Goal: Task Accomplishment & Management: Use online tool/utility

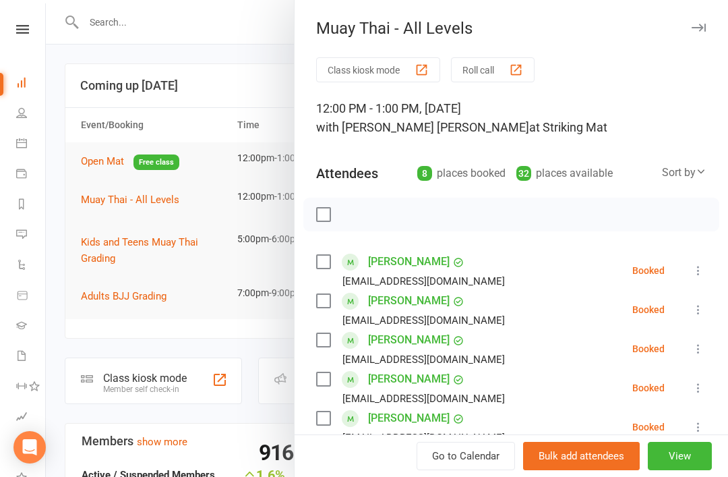
click at [377, 67] on button "Class kiosk mode" at bounding box center [378, 69] width 124 height 25
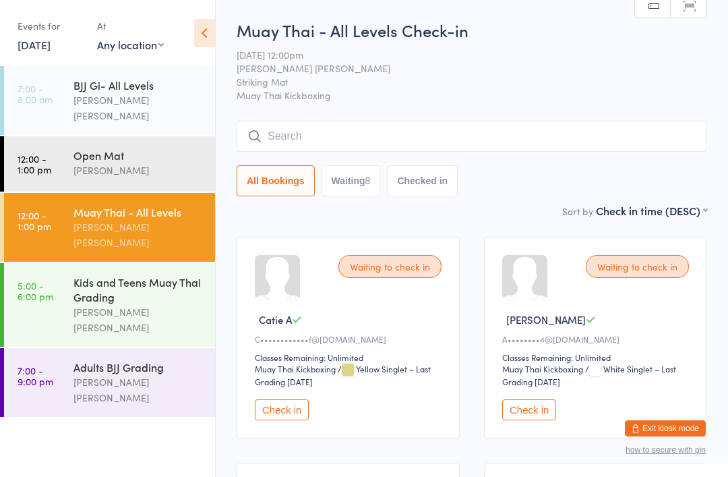
click at [293, 132] on input "search" at bounding box center [472, 136] width 471 height 31
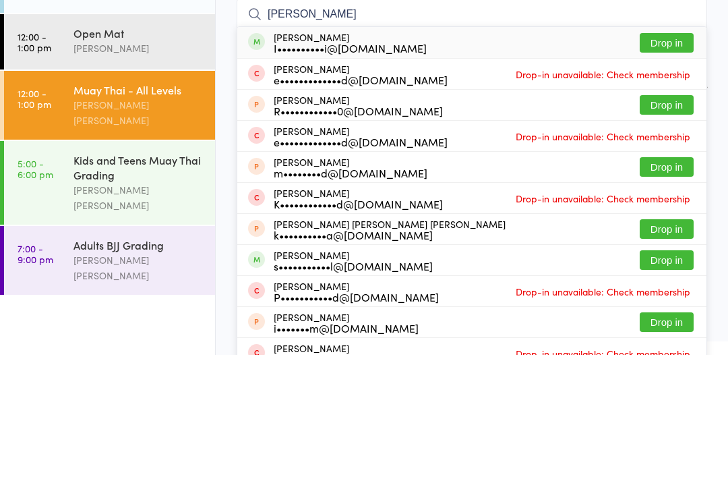
type input "Irene"
click at [673, 155] on button "Drop in" at bounding box center [667, 165] width 54 height 20
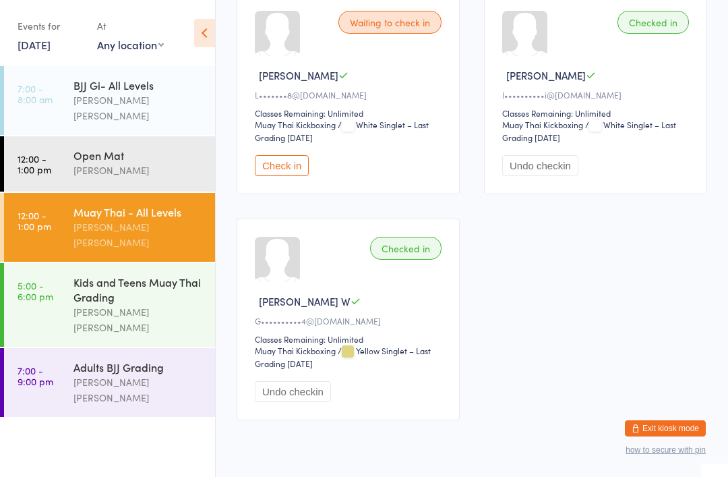
scroll to position [952, 0]
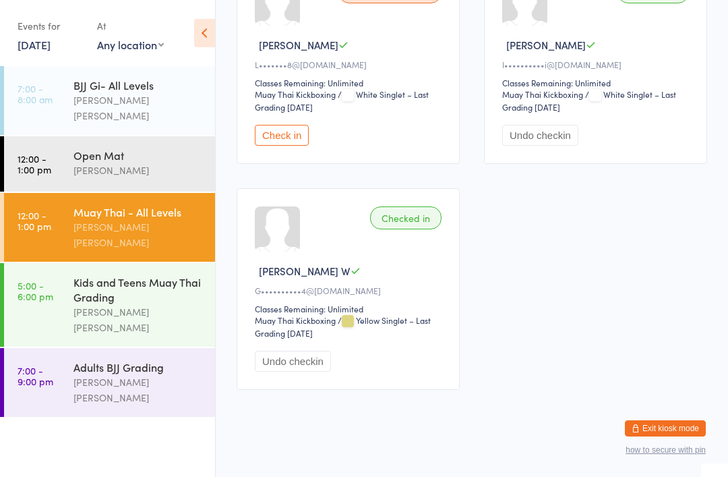
click at [117, 274] on div "Kids and Teens Muay Thai Grading" at bounding box center [138, 289] width 130 height 30
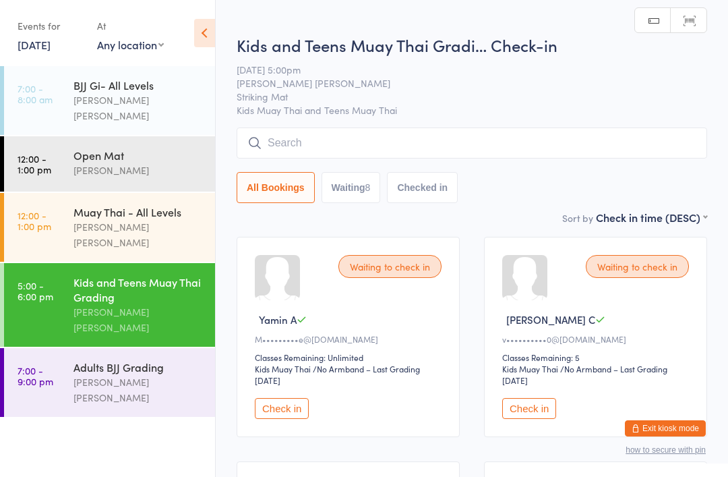
click at [123, 219] on div "[PERSON_NAME] [PERSON_NAME]" at bounding box center [138, 234] width 130 height 31
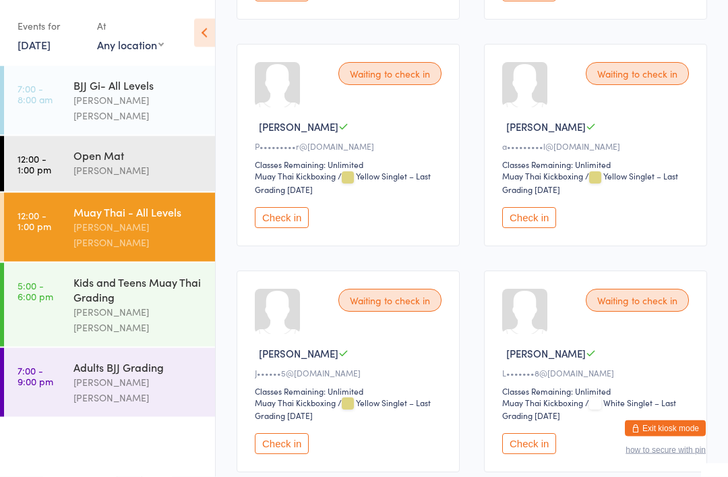
scroll to position [645, 0]
click at [525, 227] on button "Check in" at bounding box center [529, 216] width 54 height 21
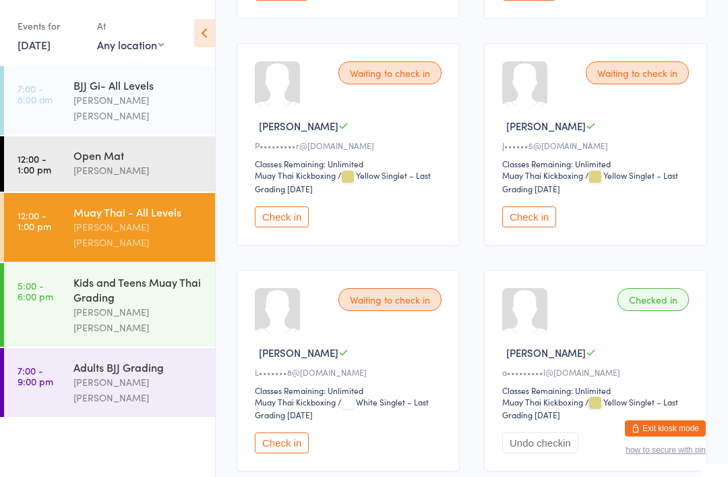
click at [280, 227] on button "Check in" at bounding box center [282, 216] width 54 height 21
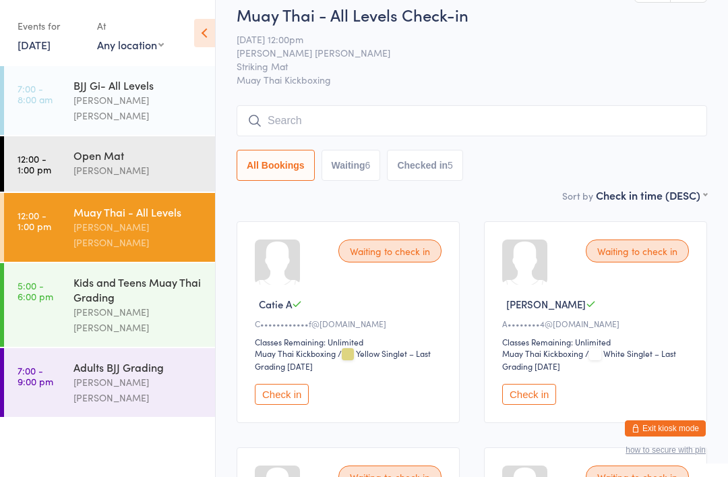
scroll to position [0, 0]
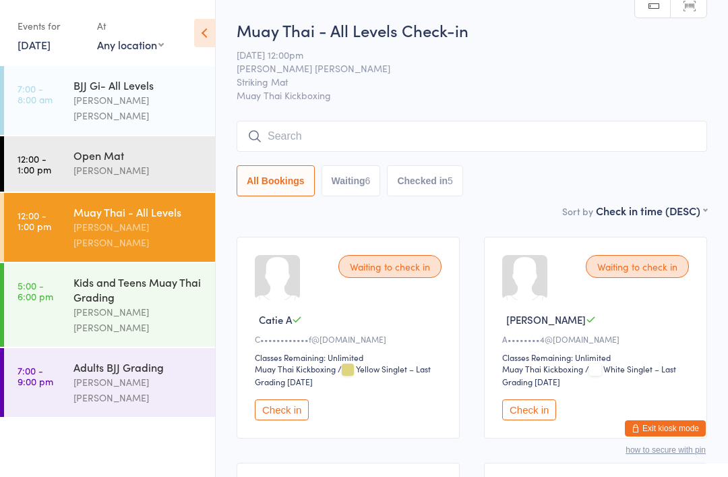
click at [350, 147] on input "search" at bounding box center [472, 136] width 471 height 31
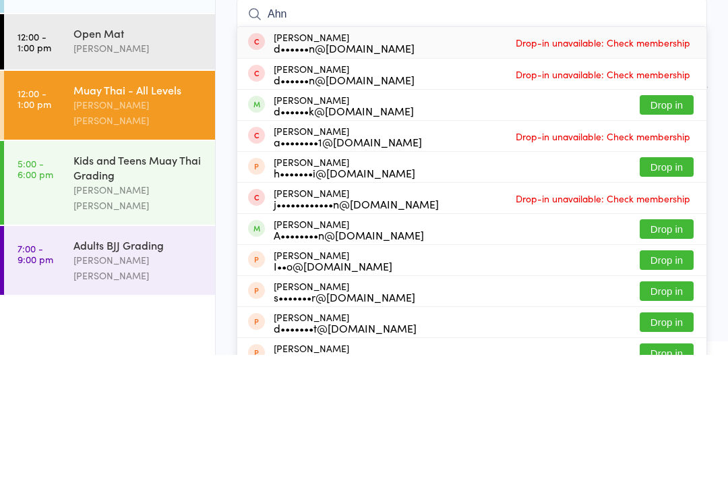
type input "Ahn"
click at [657, 217] on button "Drop in" at bounding box center [667, 227] width 54 height 20
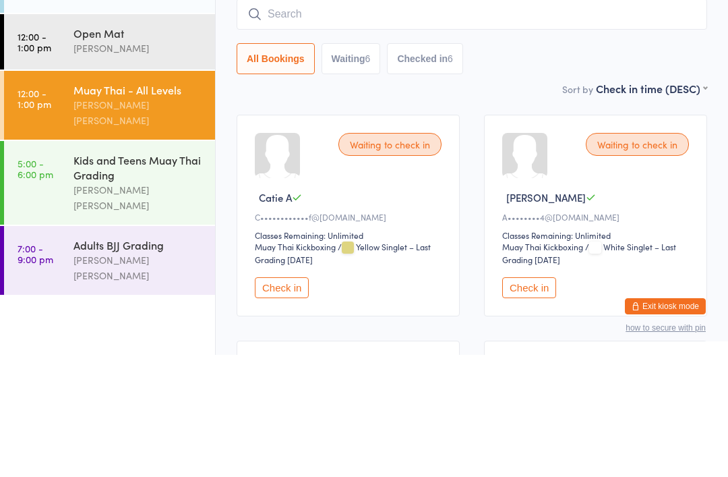
click at [524, 203] on div "Sort by Check in time (DESC) First name (ASC) First name (DESC) Last name (ASC)…" at bounding box center [472, 210] width 471 height 15
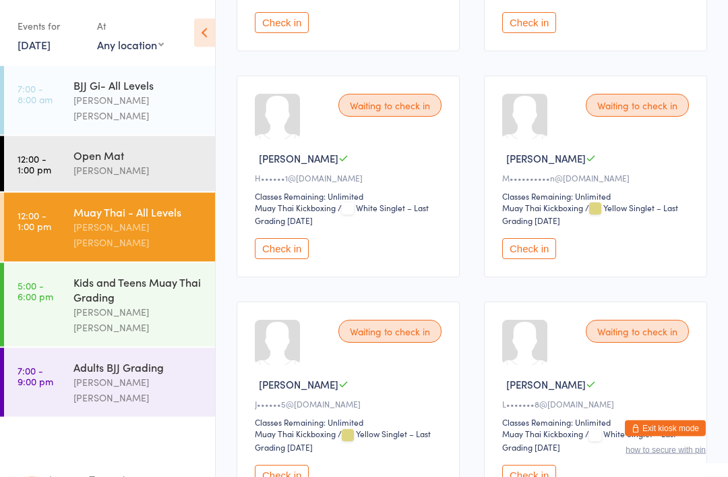
scroll to position [387, 0]
click at [295, 259] on button "Check in" at bounding box center [282, 248] width 54 height 21
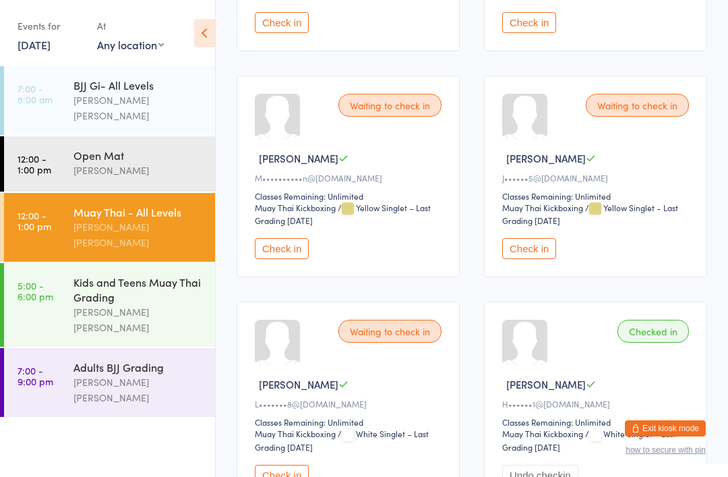
scroll to position [384, 0]
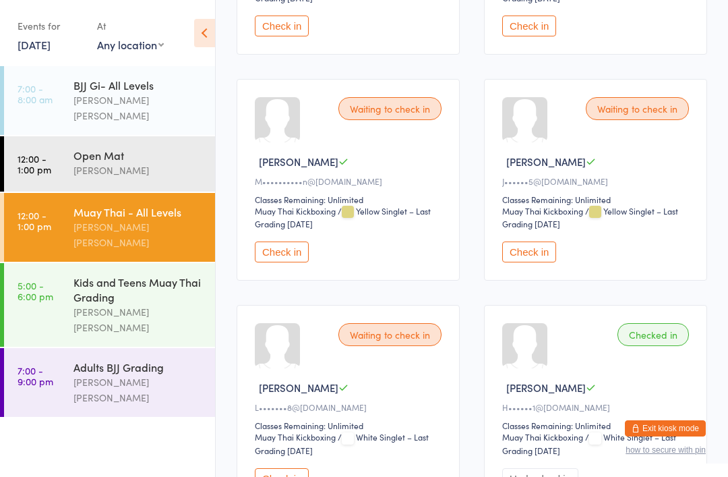
click at [531, 262] on button "Check in" at bounding box center [529, 251] width 54 height 21
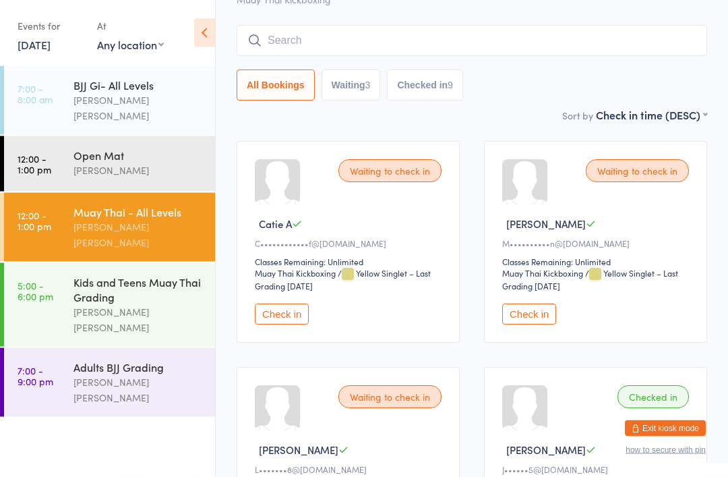
scroll to position [75, 0]
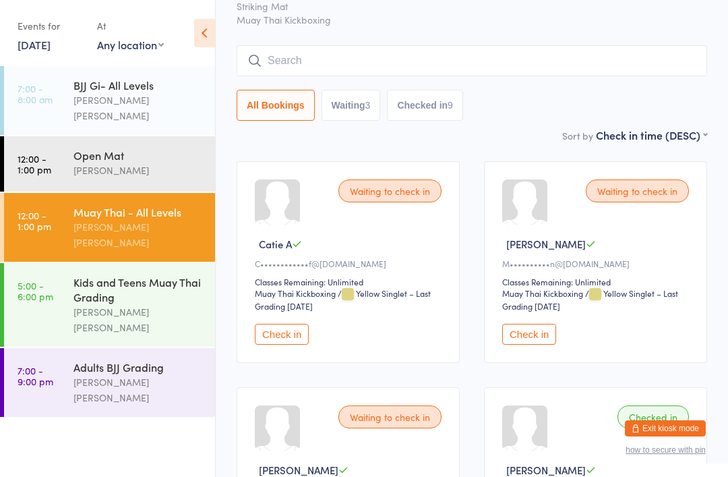
click at [532, 344] on button "Check in" at bounding box center [529, 334] width 54 height 21
